Goal: Information Seeking & Learning: Learn about a topic

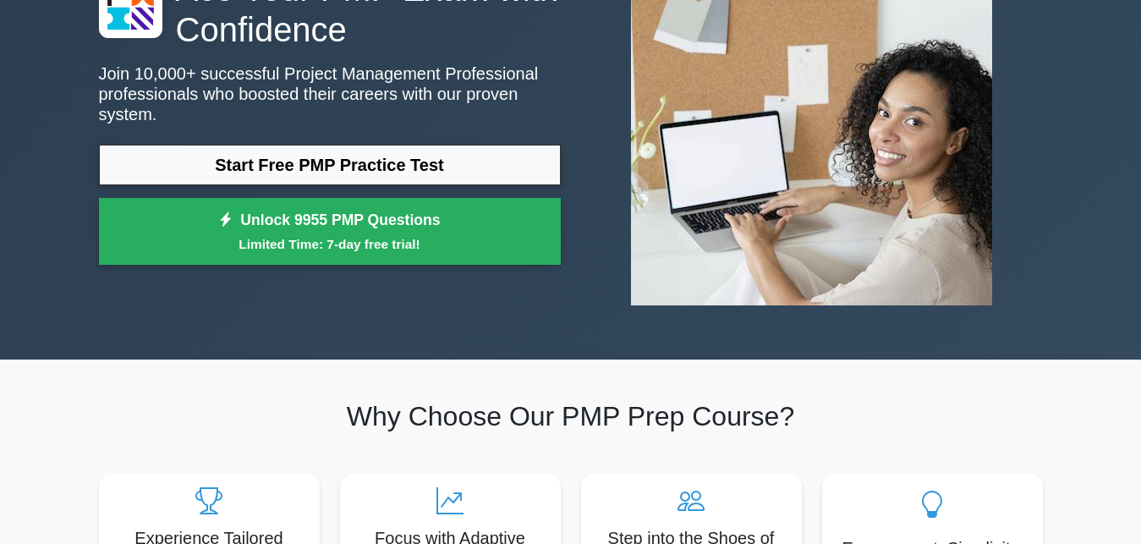
scroll to position [216, 0]
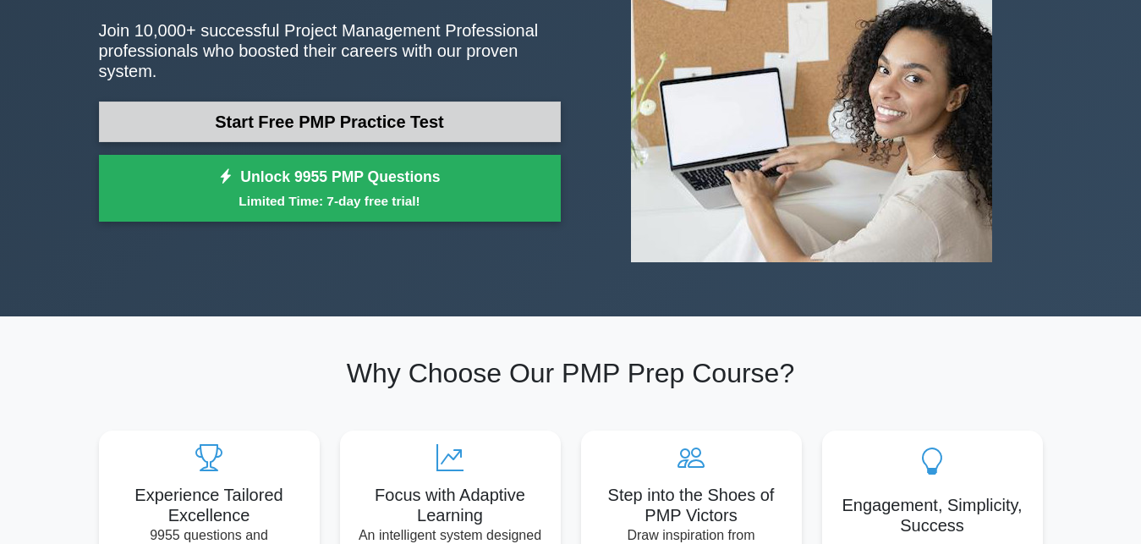
click at [393, 104] on link "Start Free PMP Practice Test" at bounding box center [330, 121] width 462 height 41
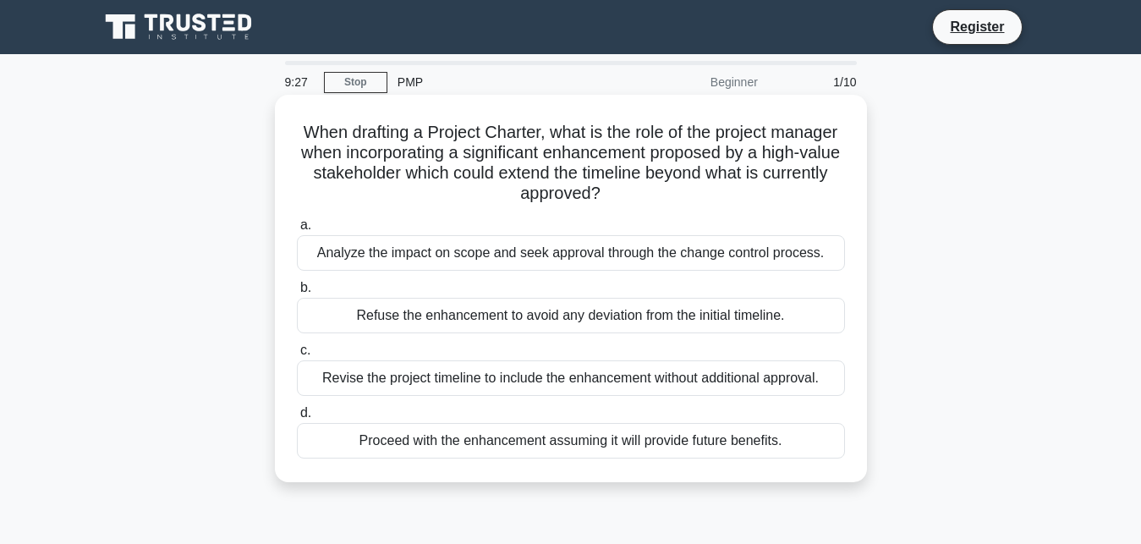
click at [503, 382] on div "Revise the project timeline to include the enhancement without additional appro…" at bounding box center [571, 378] width 548 height 36
click at [297, 356] on input "c. Revise the project timeline to include the enhancement without additional ap…" at bounding box center [297, 350] width 0 height 11
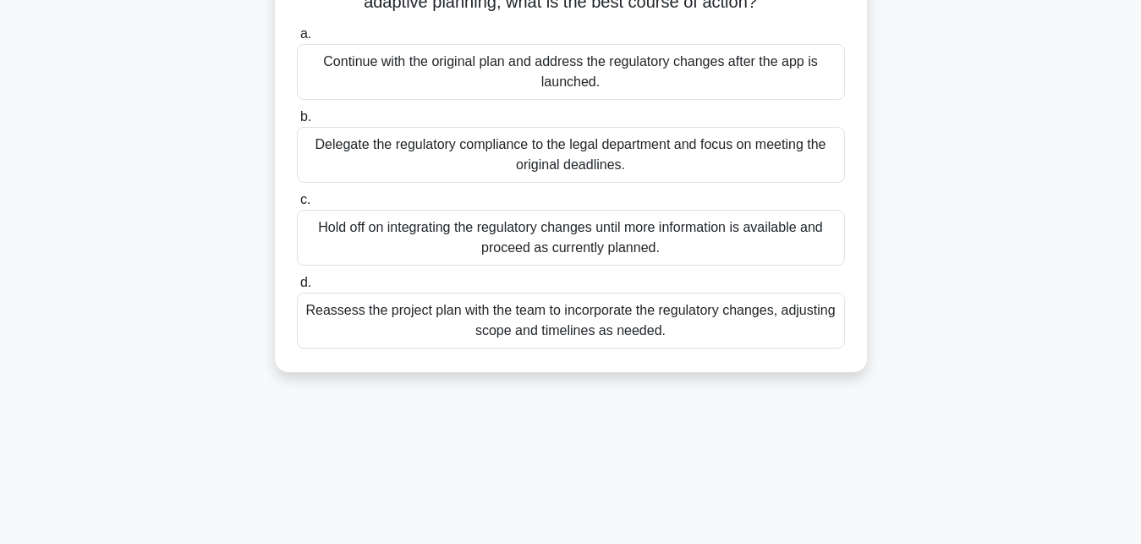
scroll to position [259, 0]
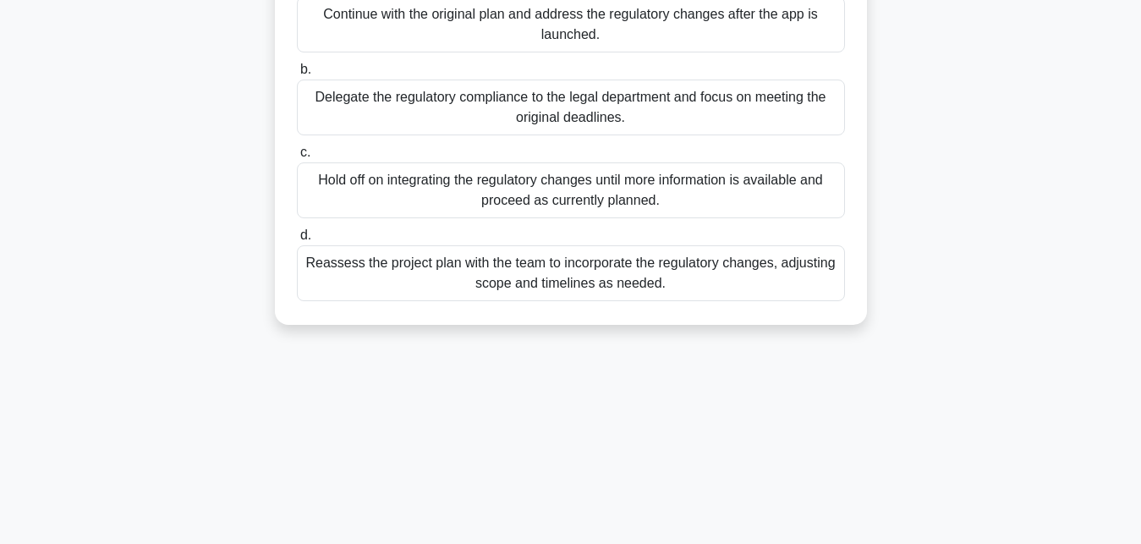
click at [492, 178] on div "Hold off on integrating the regulatory changes until more information is availa…" at bounding box center [571, 190] width 548 height 56
click at [297, 158] on input "c. Hold off on integrating the regulatory changes until more information is ava…" at bounding box center [297, 152] width 0 height 11
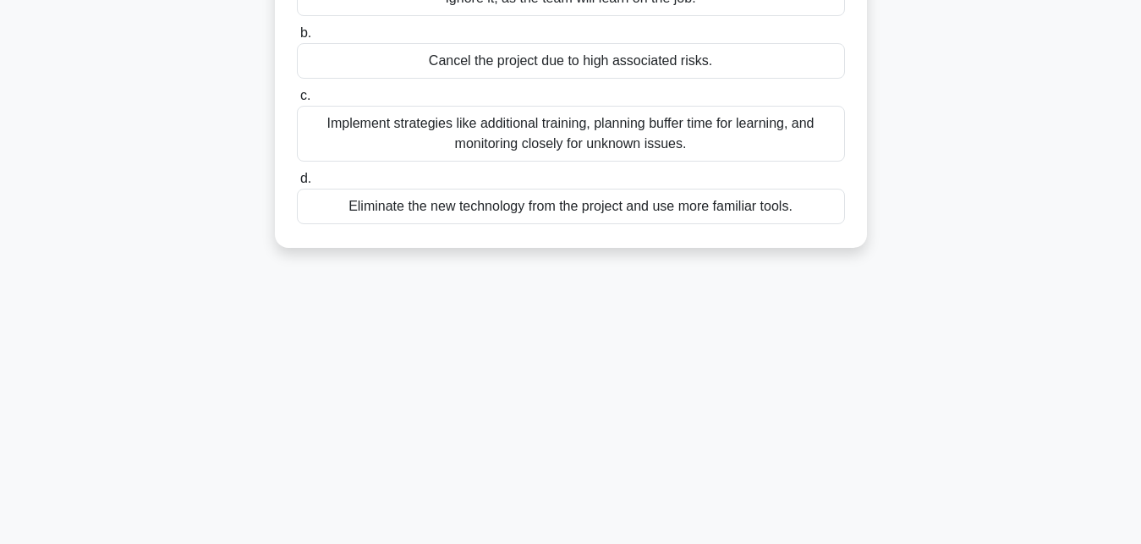
scroll to position [0, 0]
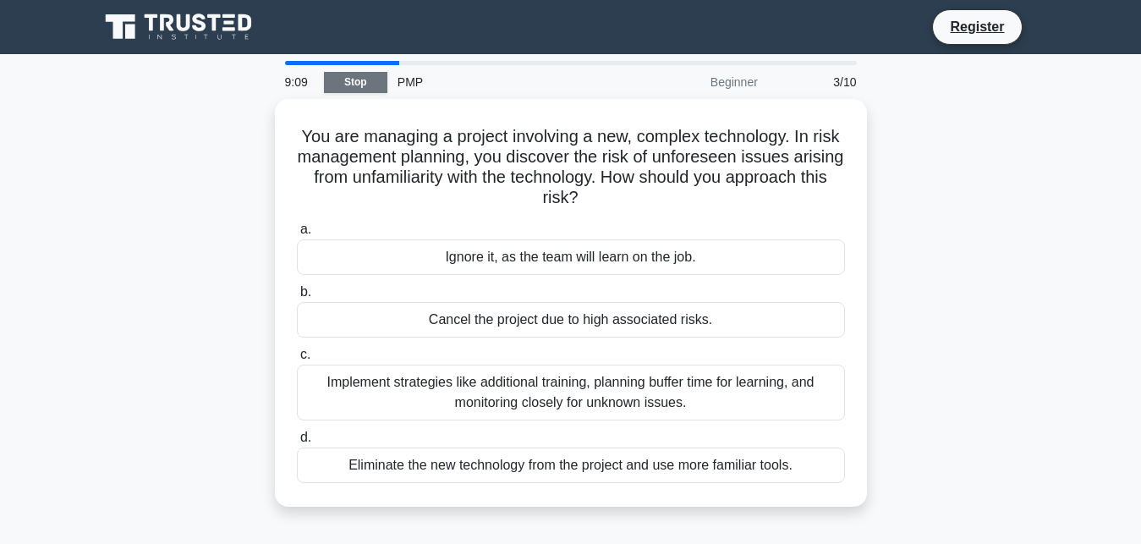
click at [368, 84] on link "Stop" at bounding box center [355, 82] width 63 height 21
